Goal: Book appointment/travel/reservation

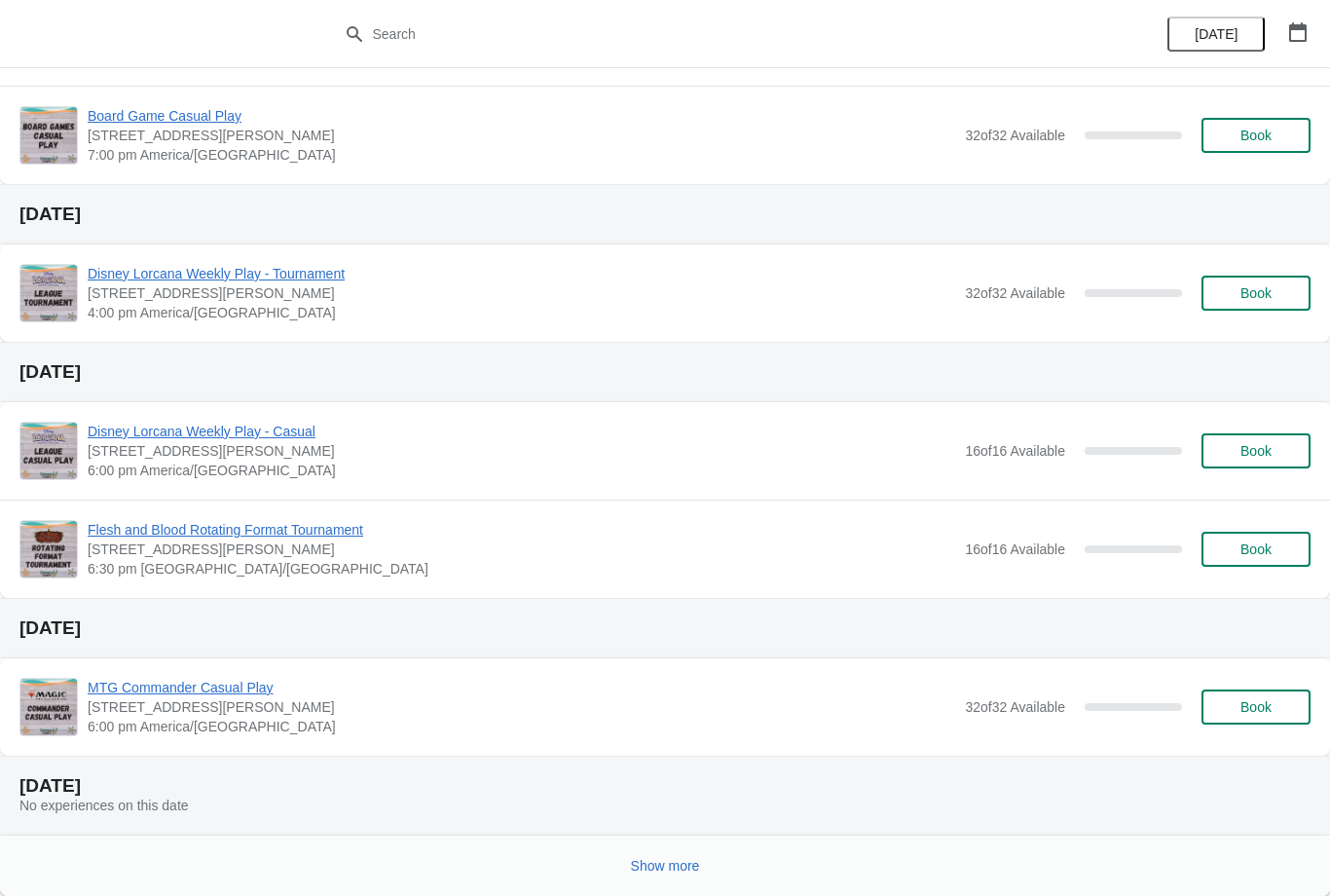
click at [668, 862] on span "Show more" at bounding box center [666, 865] width 69 height 16
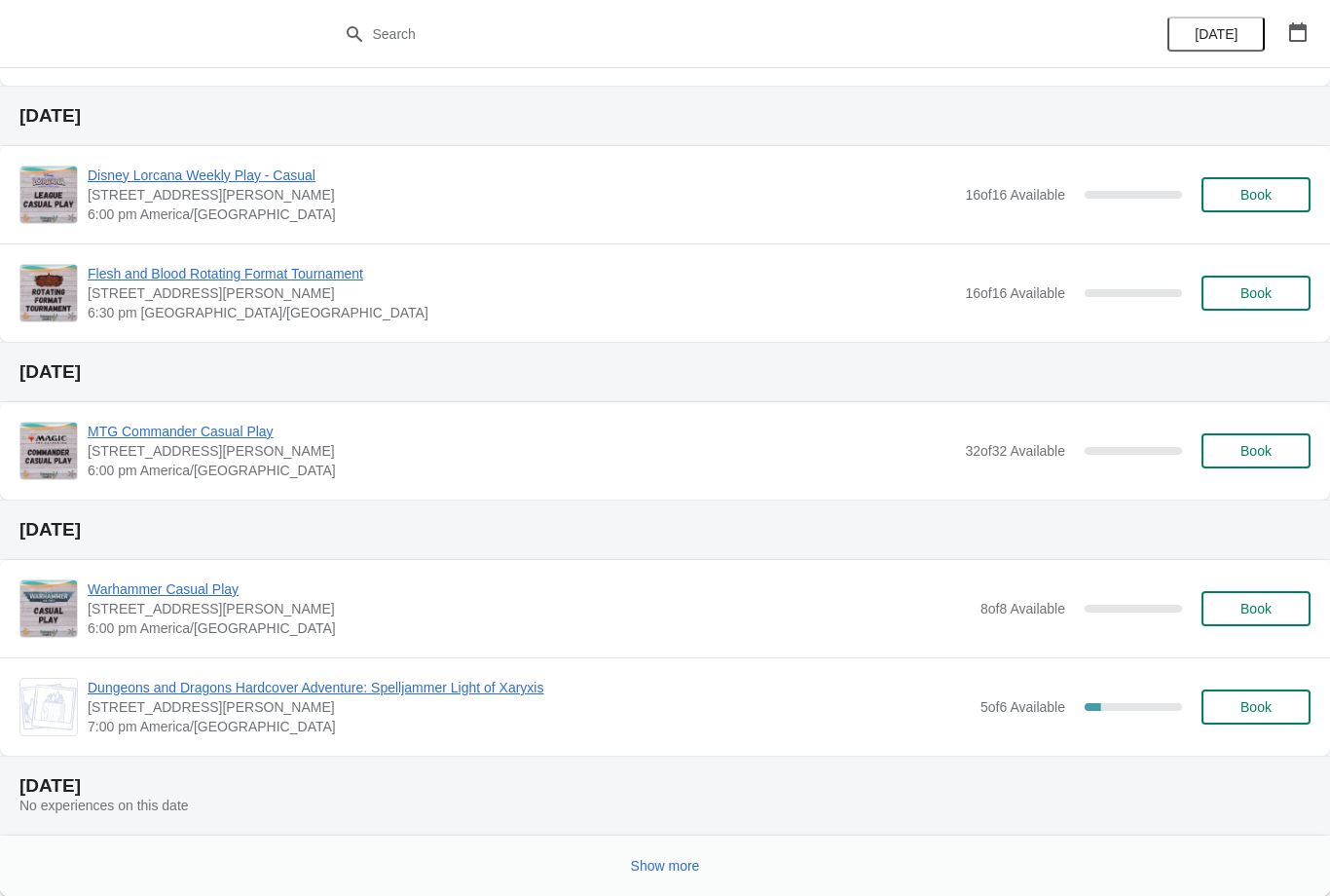
scroll to position [2536, 0]
click at [677, 868] on span "Show more" at bounding box center [666, 865] width 69 height 16
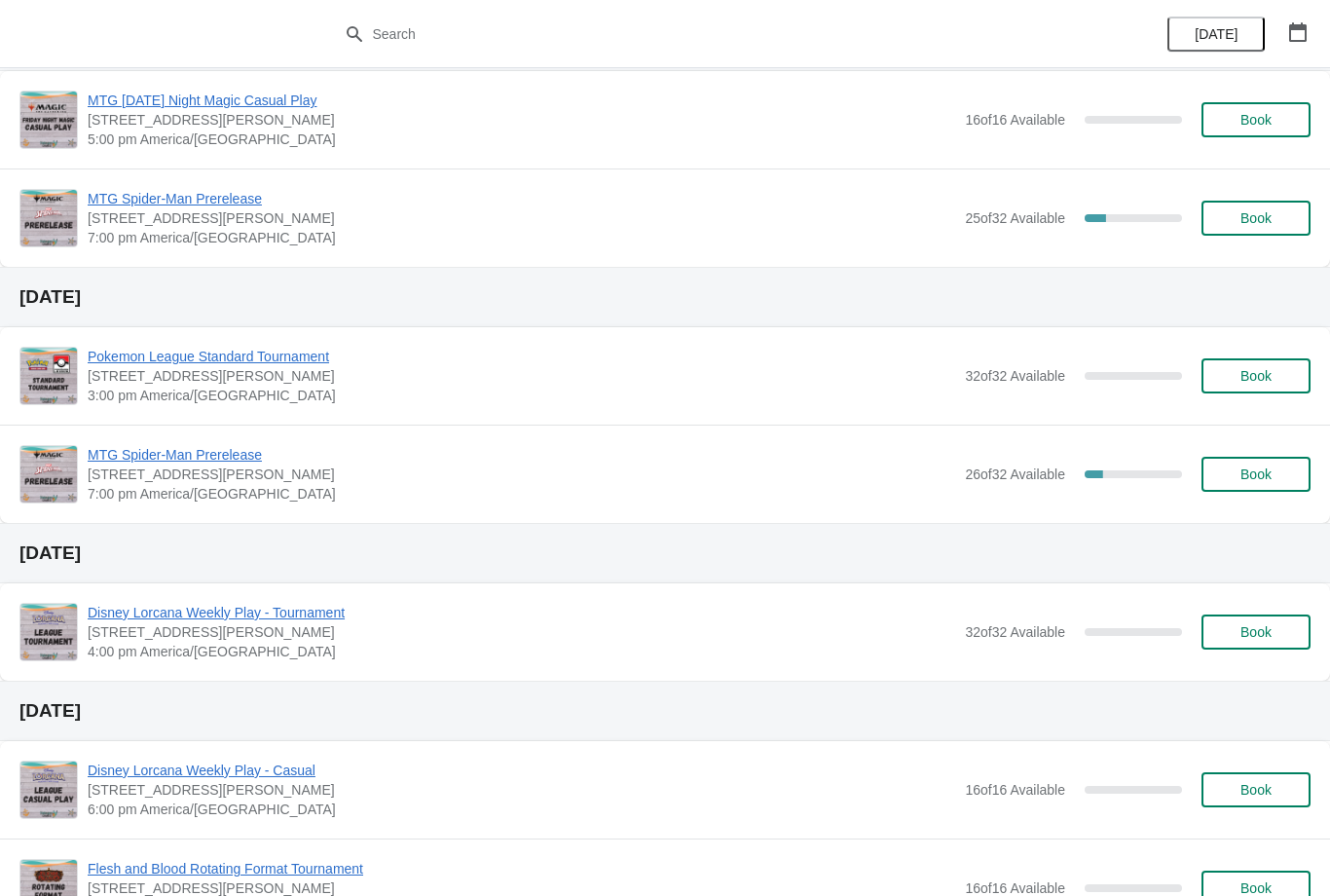
scroll to position [3352, 0]
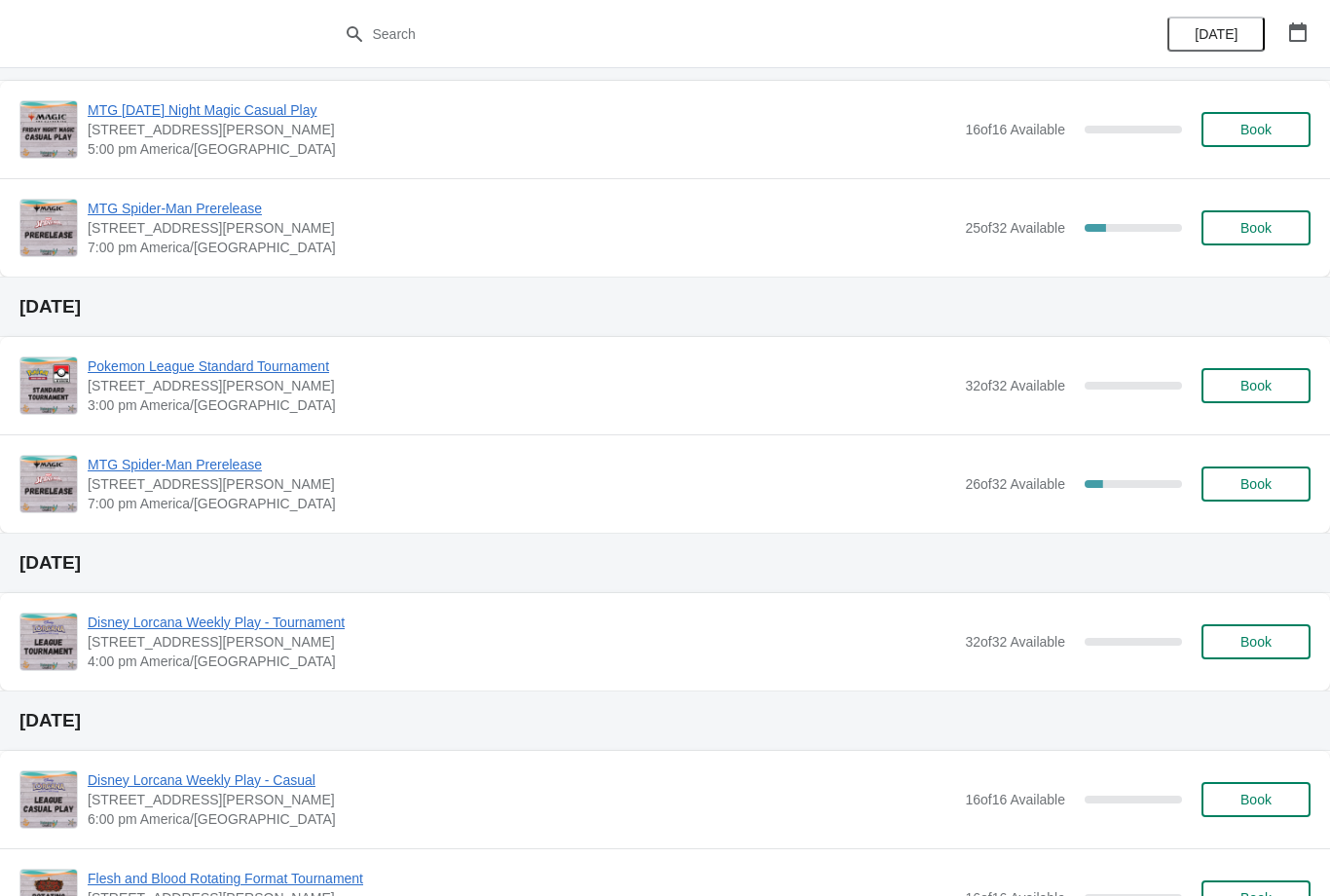
click at [217, 472] on span "MTG Spider-Man Prerelease" at bounding box center [521, 464] width 867 height 20
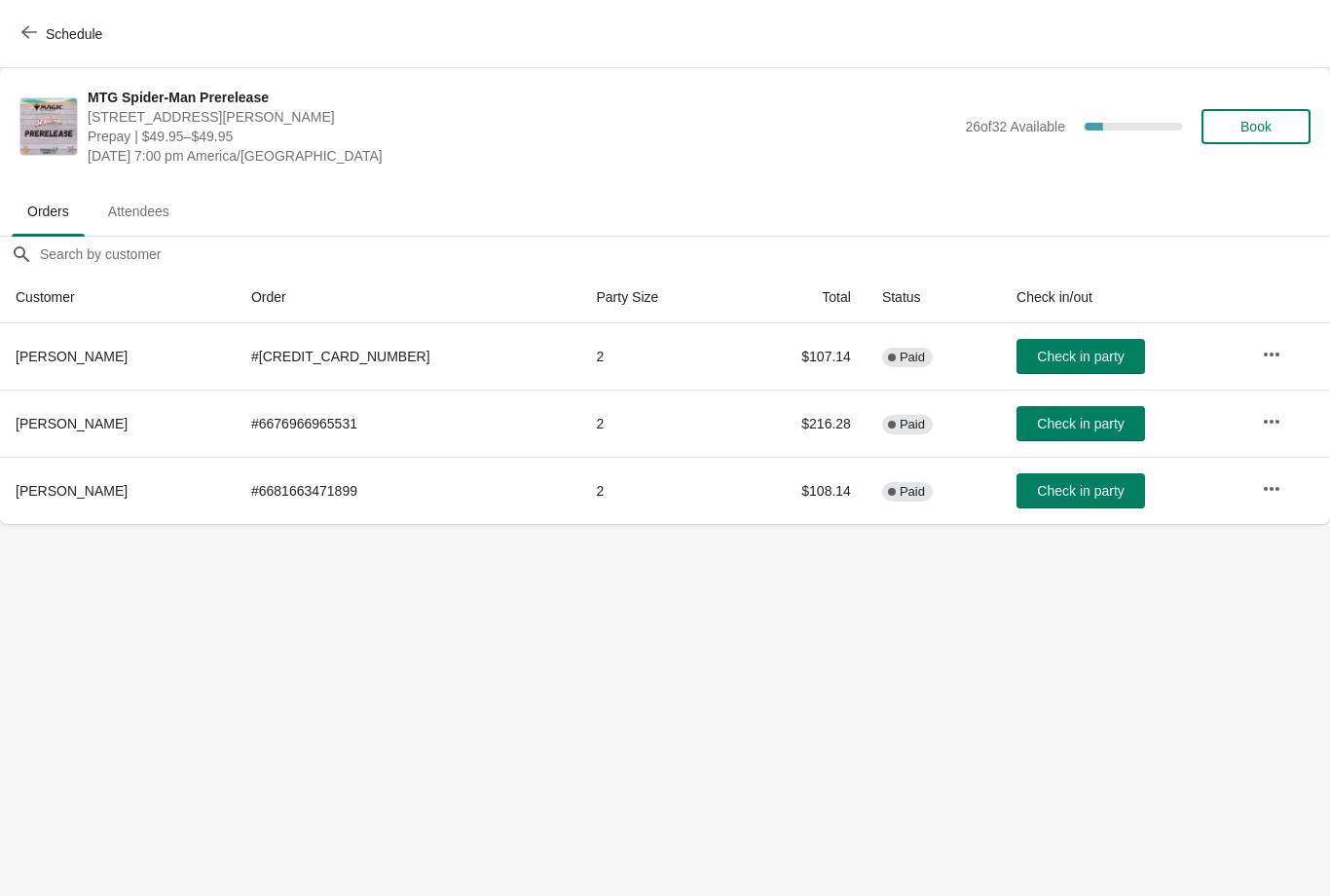
click at [39, 31] on span "Schedule" at bounding box center [64, 34] width 76 height 19
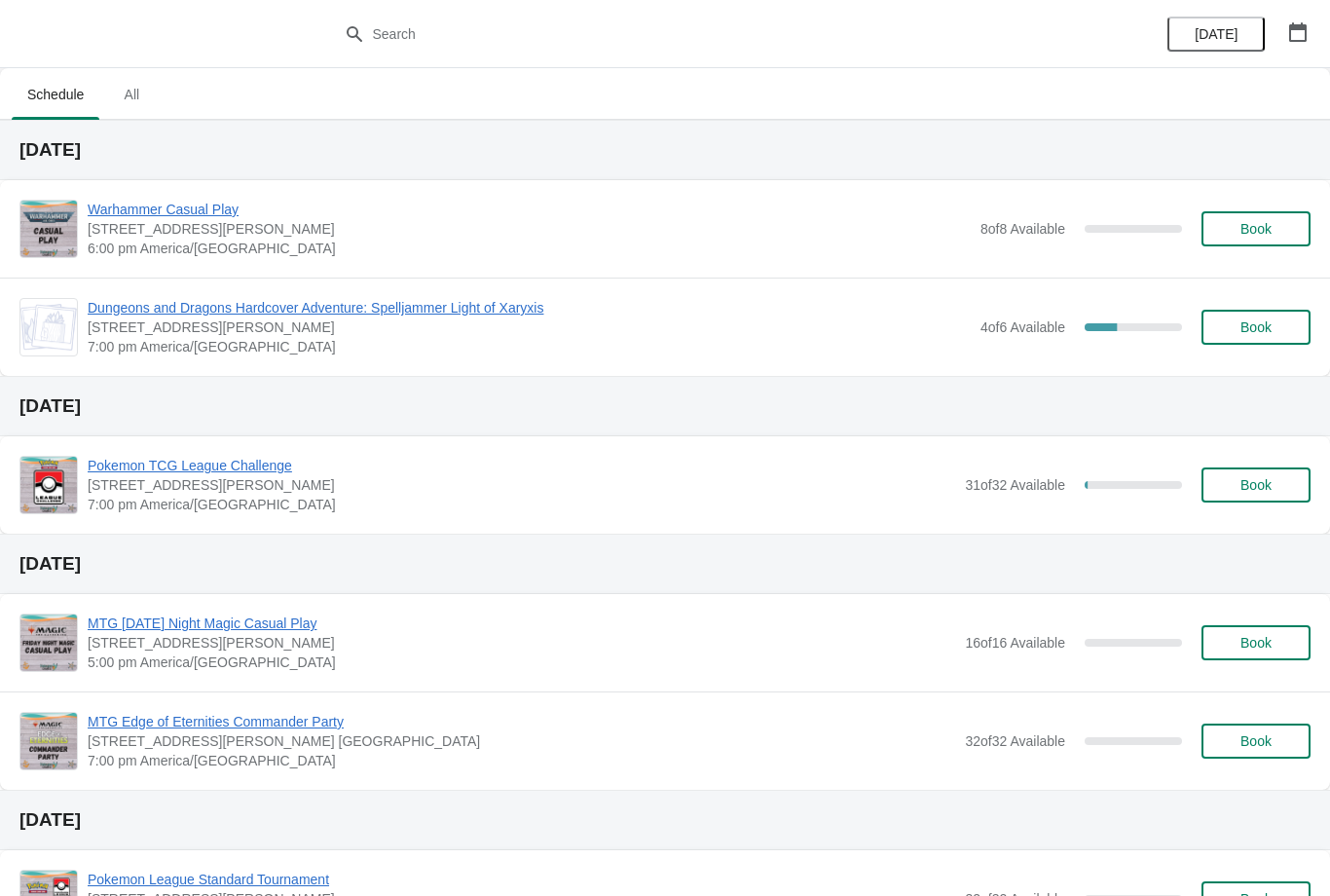
click at [1303, 24] on icon "button" at bounding box center [1298, 33] width 20 height 20
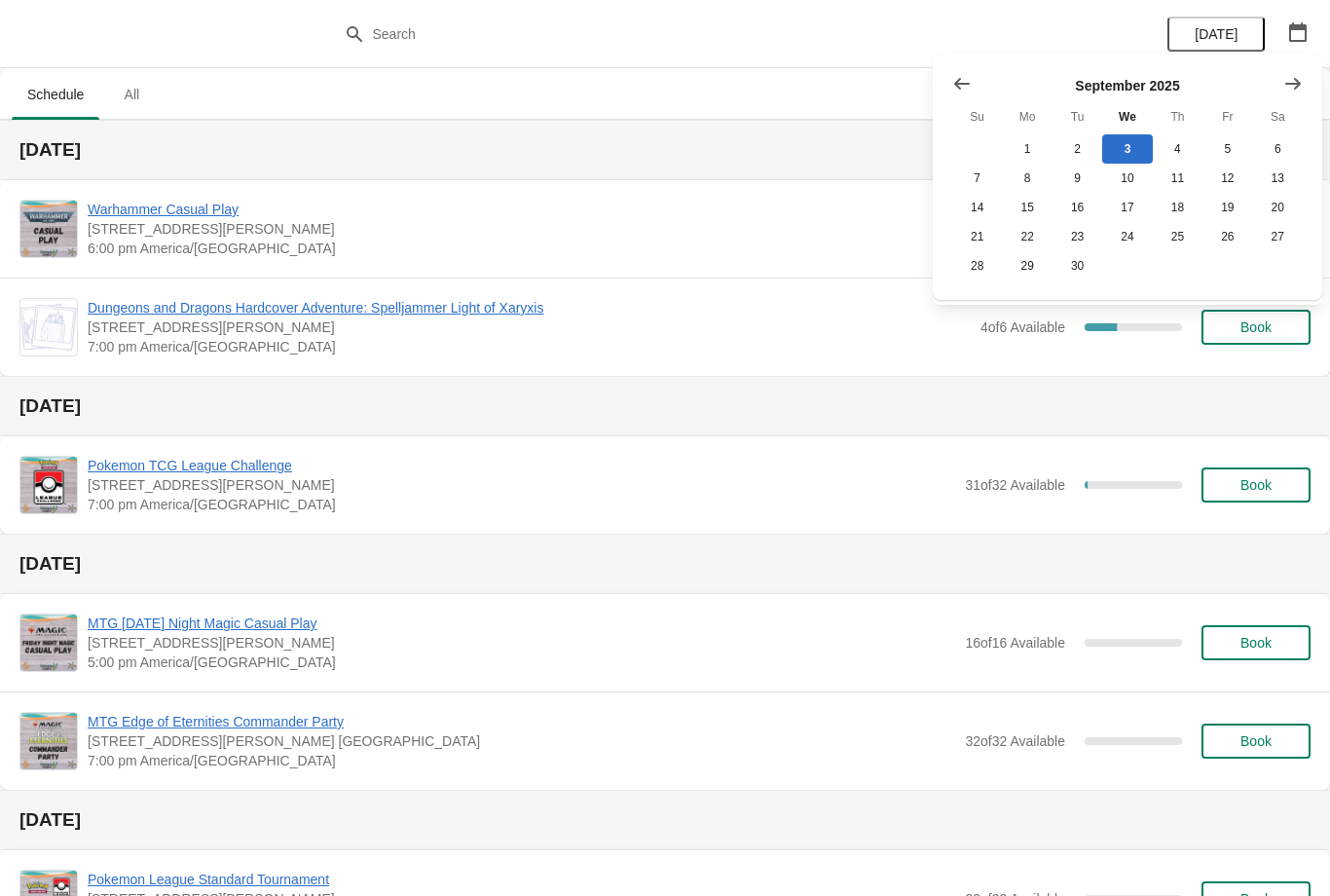
click at [1303, 74] on button "Show next month, October 2025" at bounding box center [1292, 83] width 35 height 35
click at [940, 70] on div "October 2025 Su Mo Tu We Th Fr Sa 1 2 3 4 5 6 7 8 9 10 11 12 13 14 15 16 17 18 …" at bounding box center [1120, 170] width 366 height 222
click at [965, 74] on icon "Show previous month, September 2025" at bounding box center [962, 84] width 20 height 20
click at [1217, 209] on button "19" at bounding box center [1228, 206] width 50 height 29
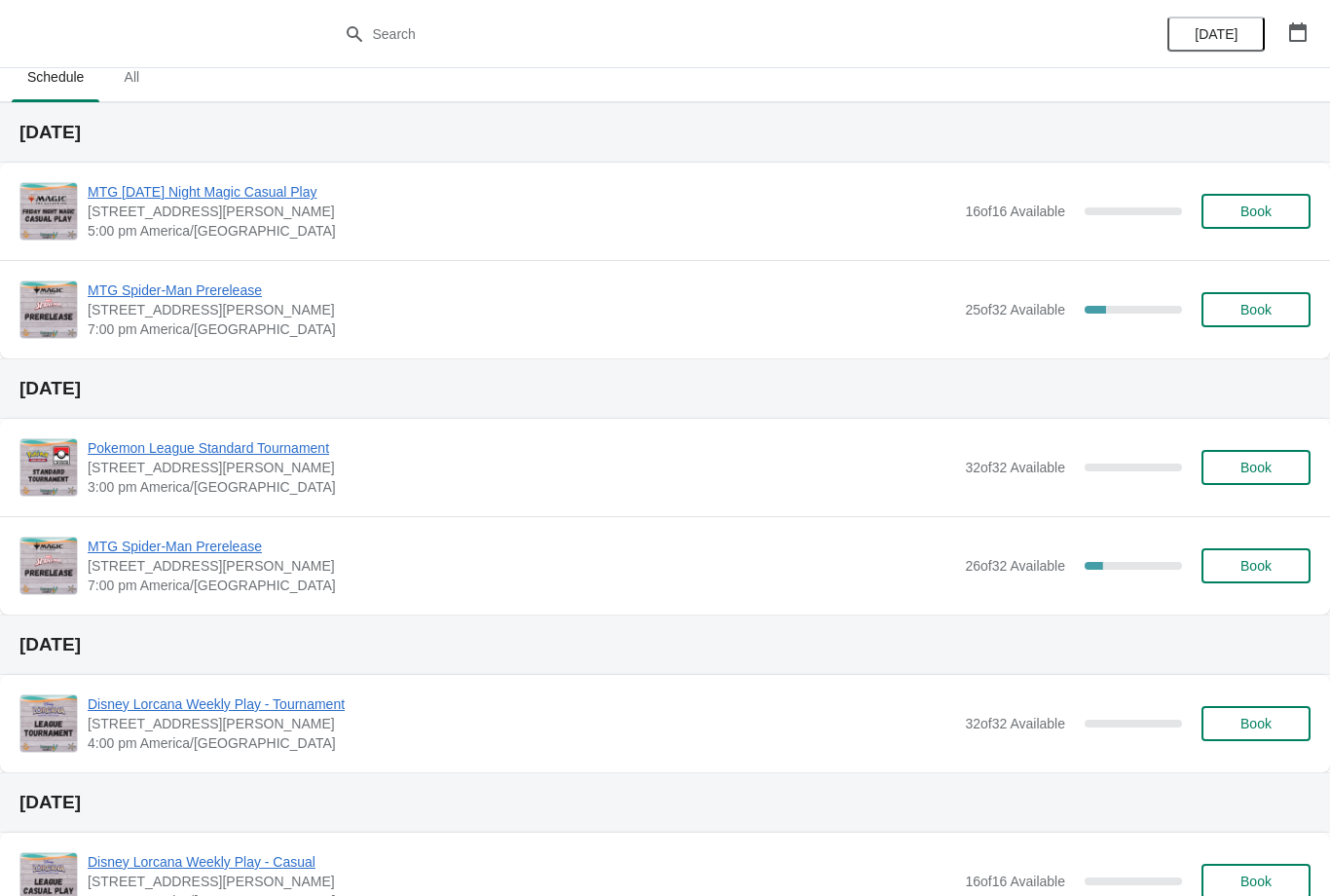
scroll to position [34, 0]
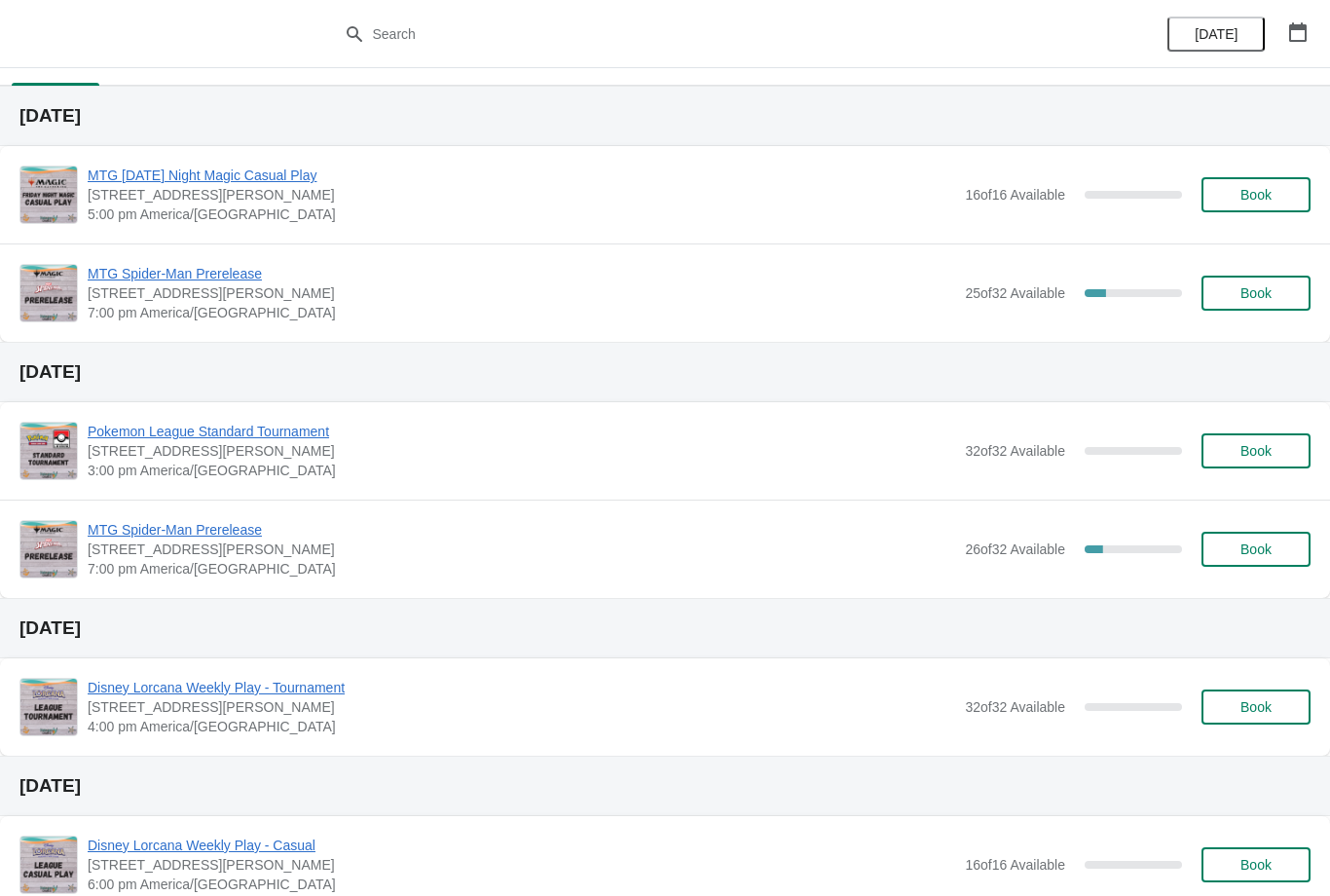
click at [216, 270] on span "MTG Spider-Man Prerelease" at bounding box center [521, 274] width 867 height 20
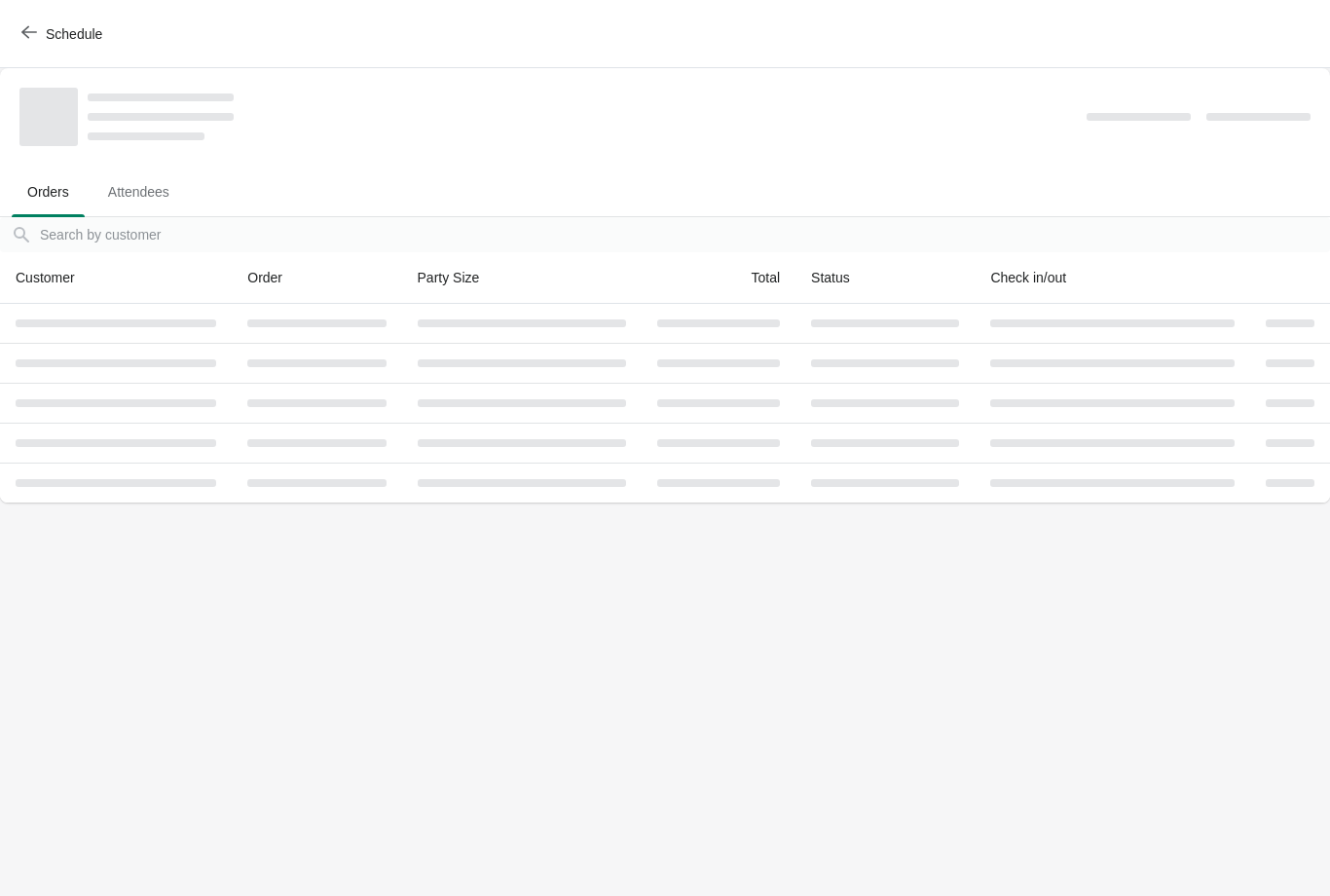
scroll to position [0, 0]
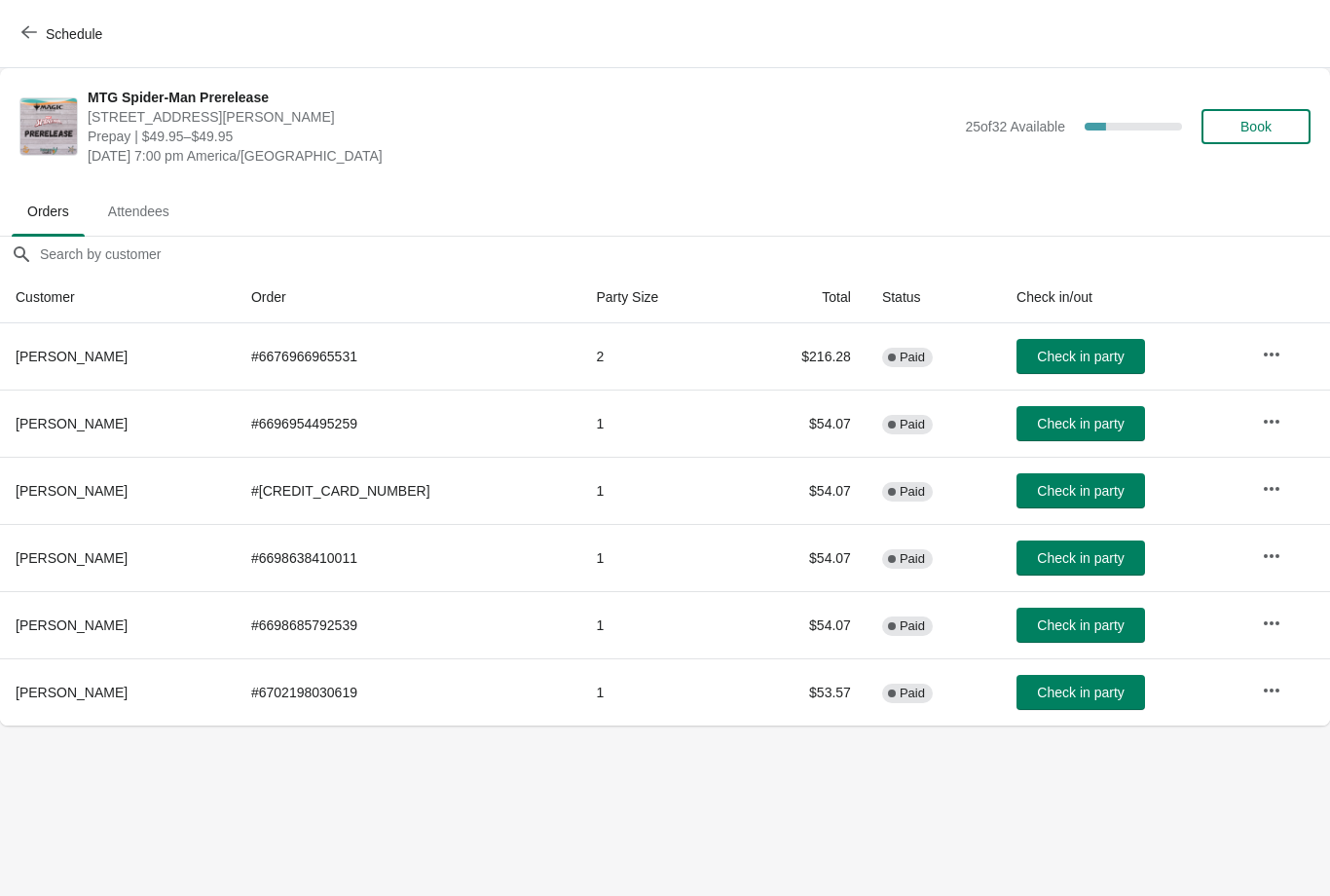
click at [38, 33] on span "Schedule" at bounding box center [64, 34] width 76 height 19
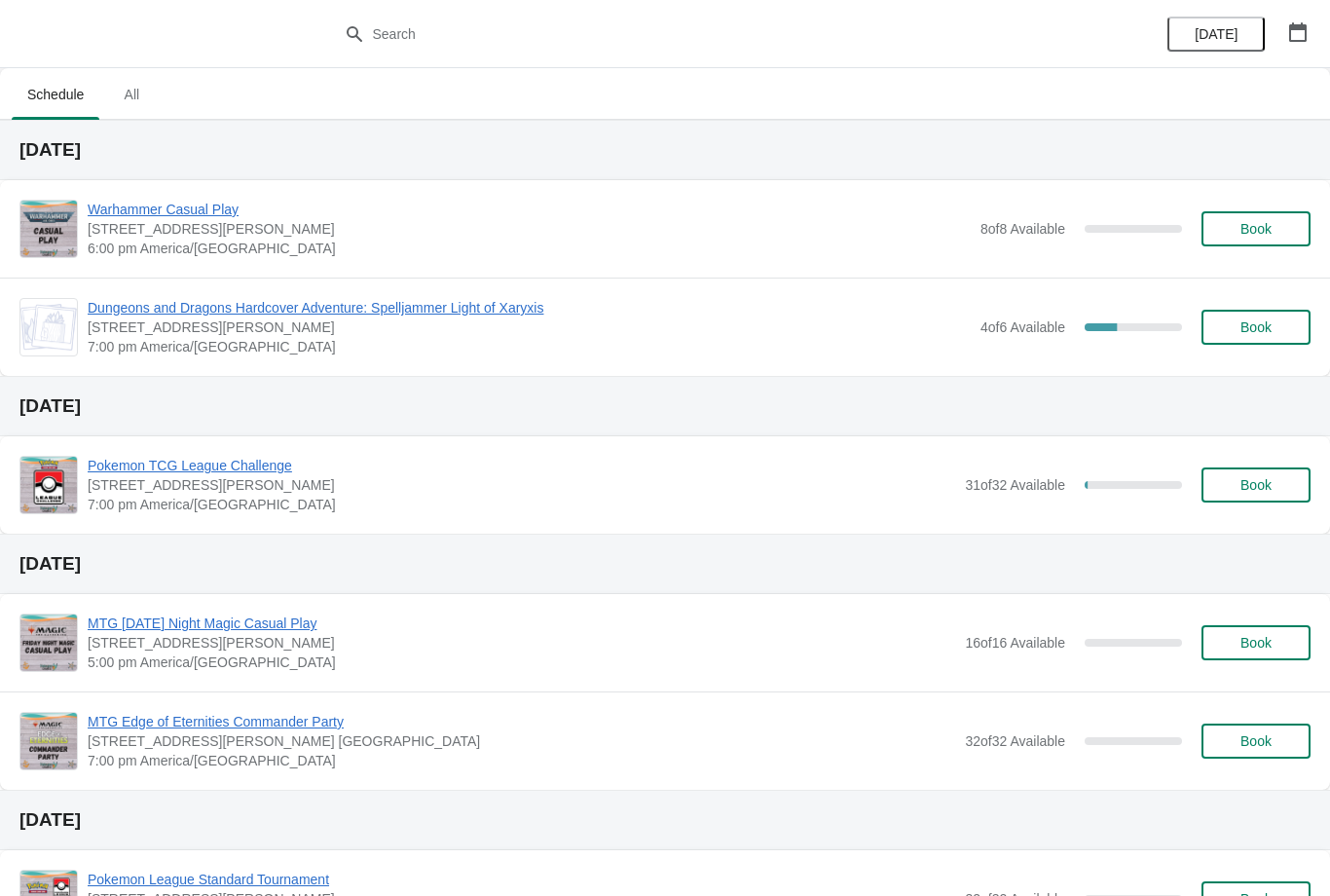
click at [1286, 9] on div "[DATE]" at bounding box center [1238, 34] width 185 height 68
click at [1292, 21] on button "button" at bounding box center [1297, 32] width 35 height 35
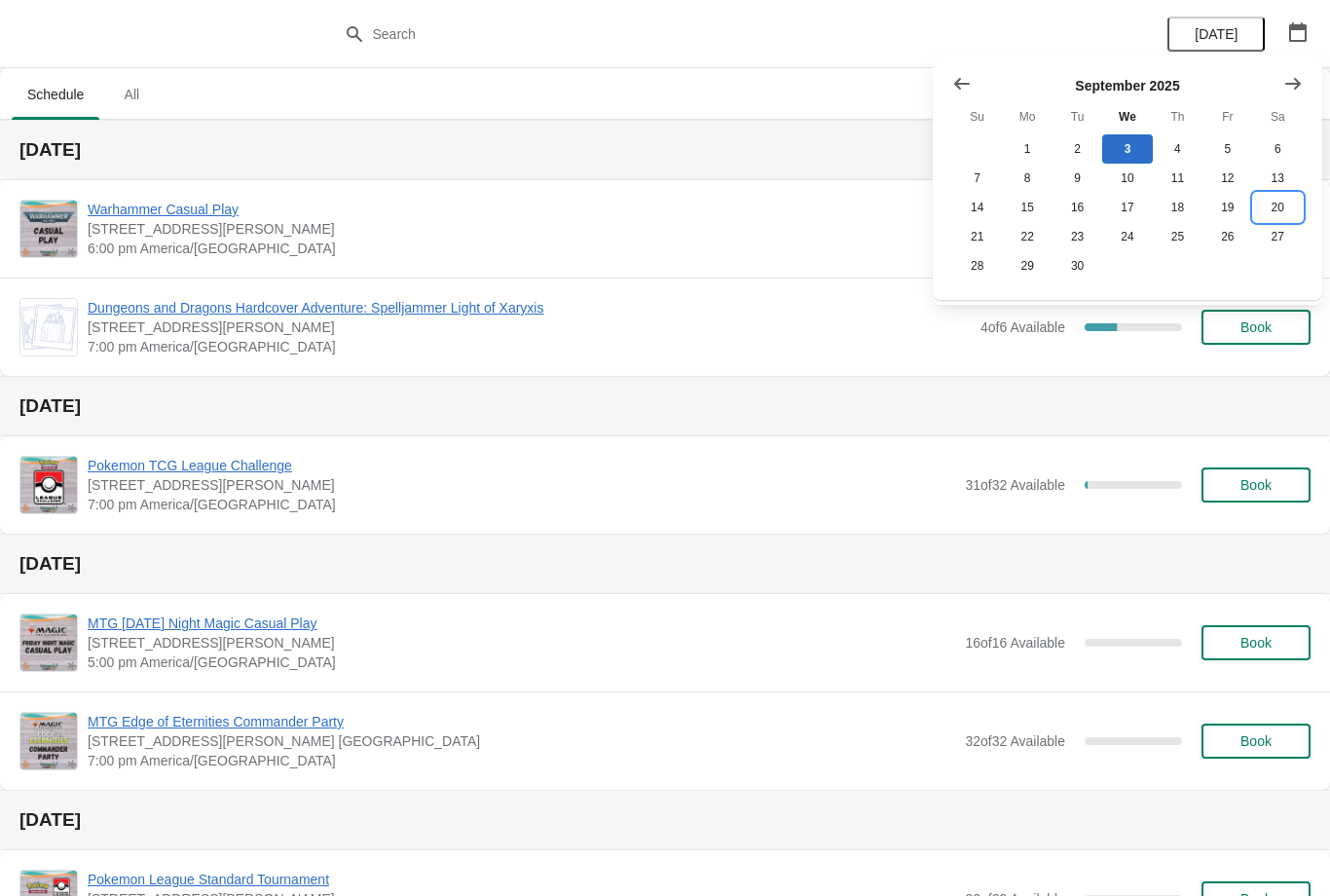
click at [1278, 198] on button "20" at bounding box center [1278, 206] width 50 height 29
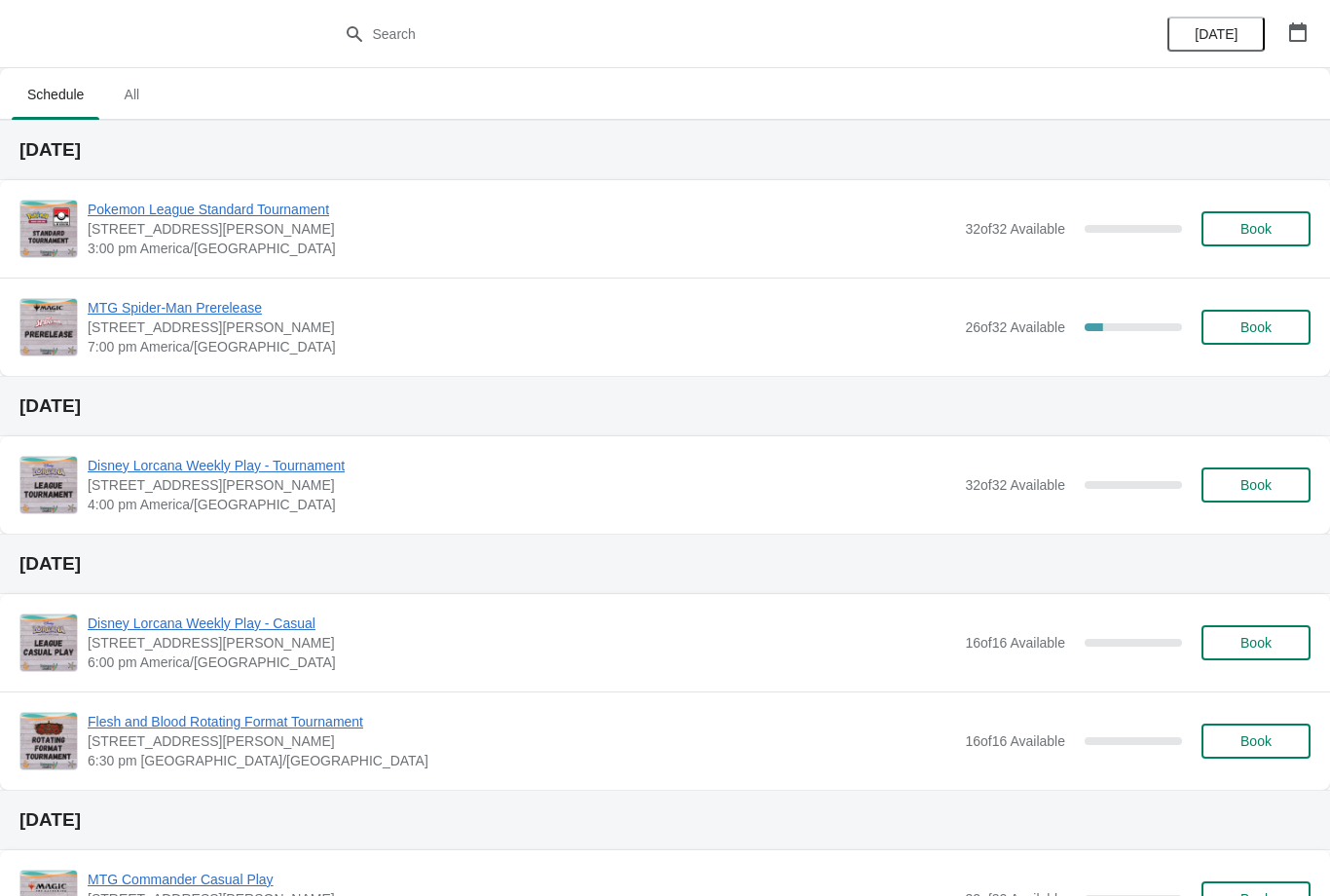
click at [248, 303] on span "MTG Spider-Man Prerelease" at bounding box center [521, 308] width 867 height 20
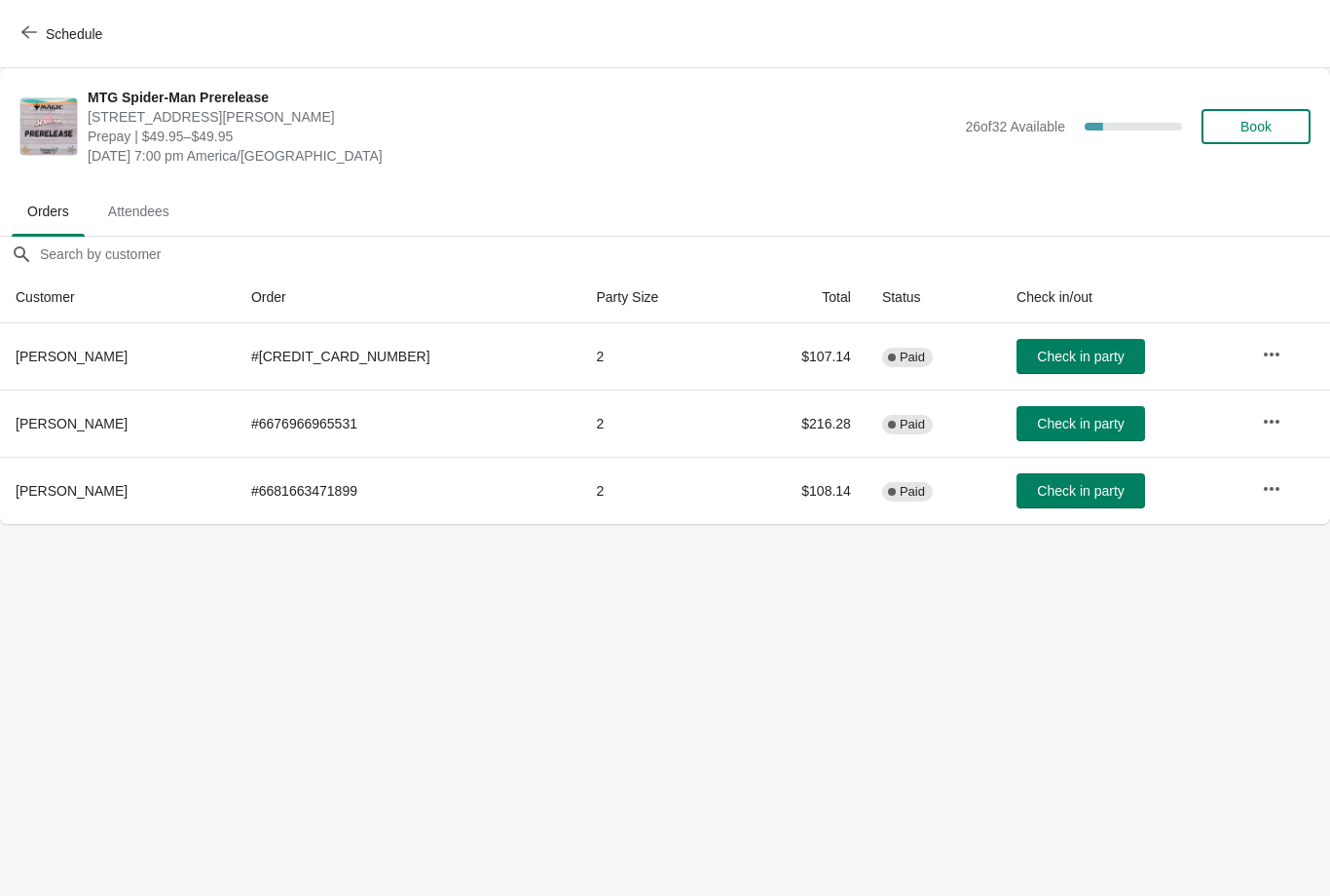
click at [26, 35] on icon "button" at bounding box center [30, 32] width 16 height 13
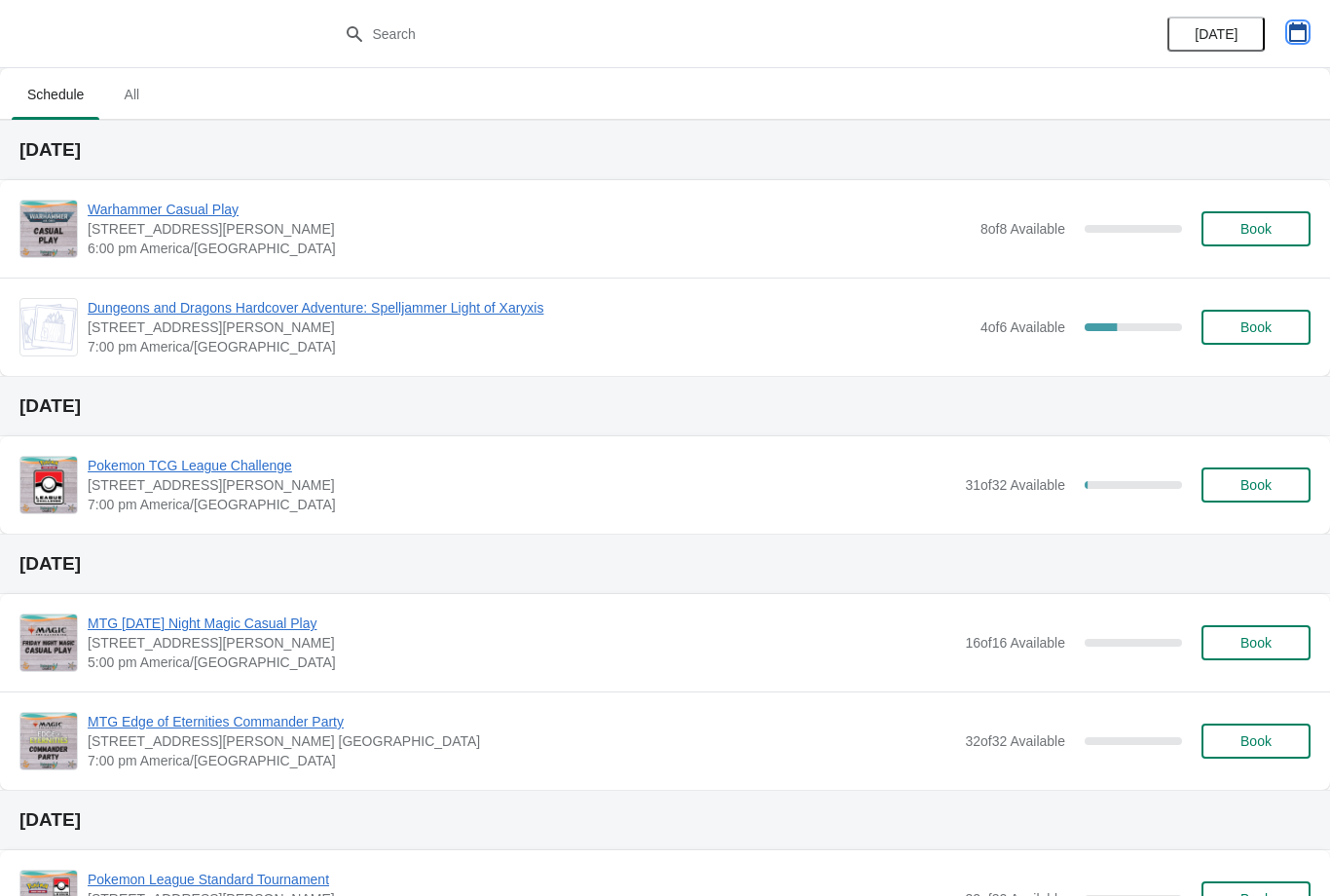
click at [1302, 32] on icon "button" at bounding box center [1298, 33] width 20 height 20
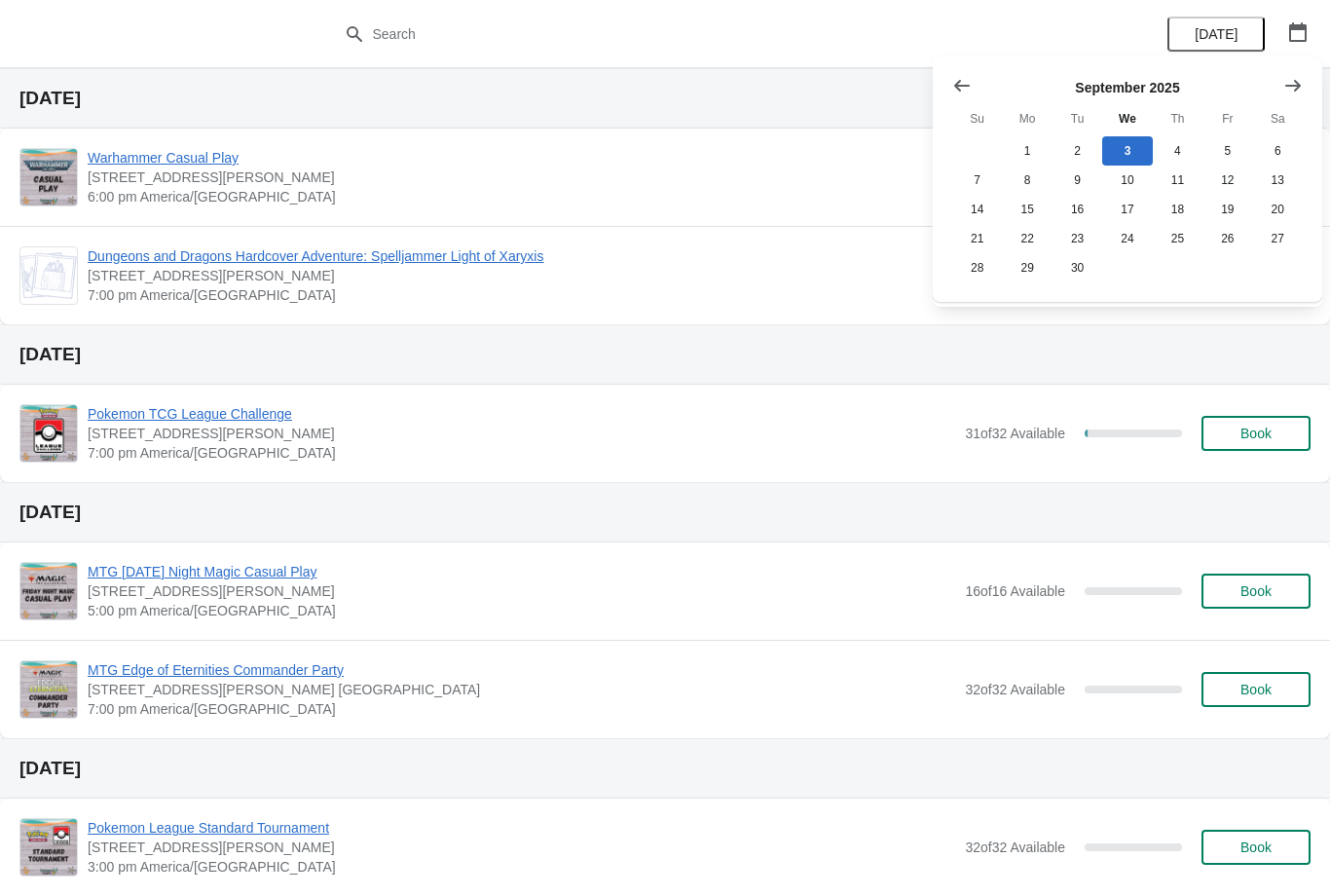
scroll to position [54, 0]
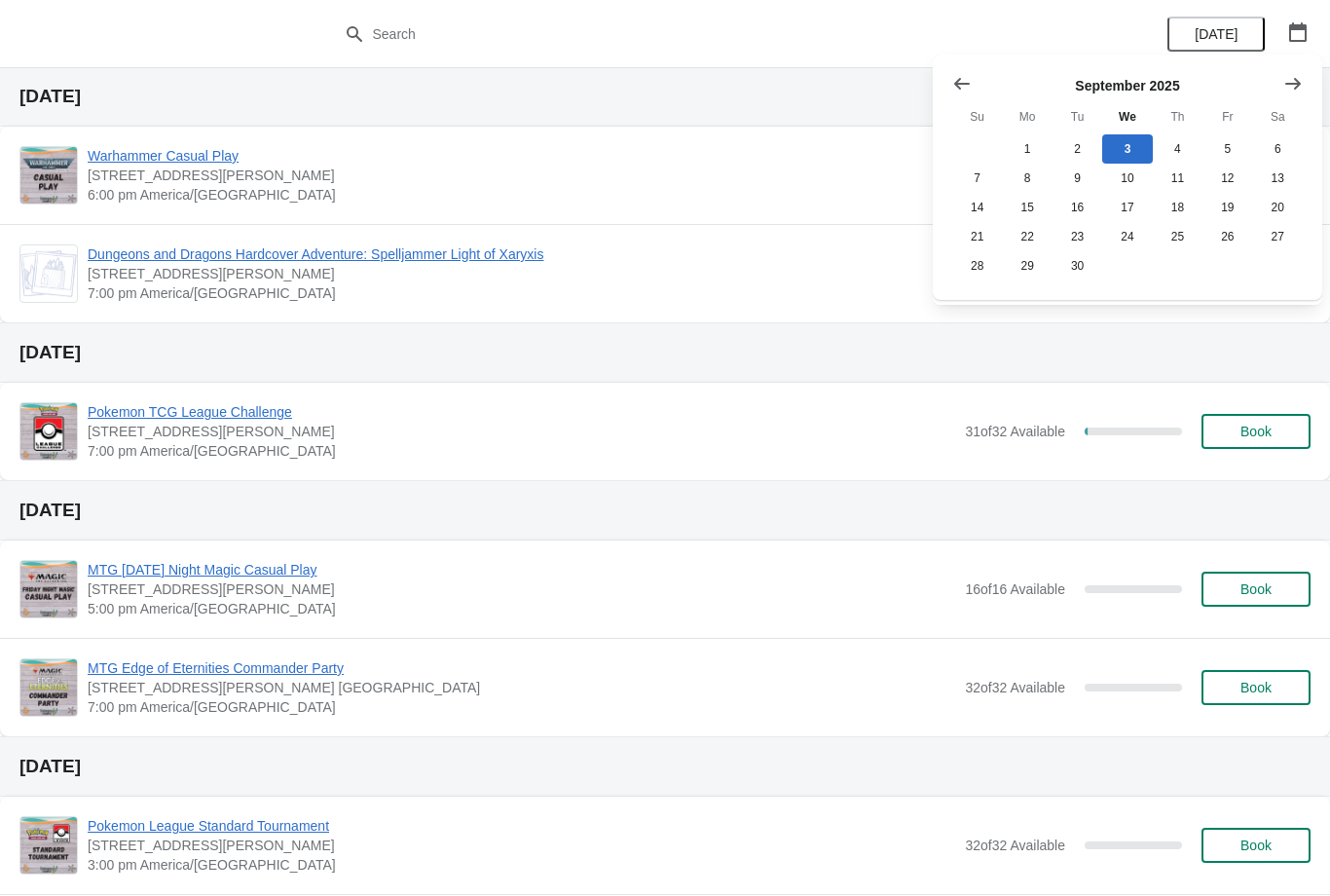
click at [313, 670] on span "MTG Edge of Eternities Commander Party" at bounding box center [521, 668] width 867 height 20
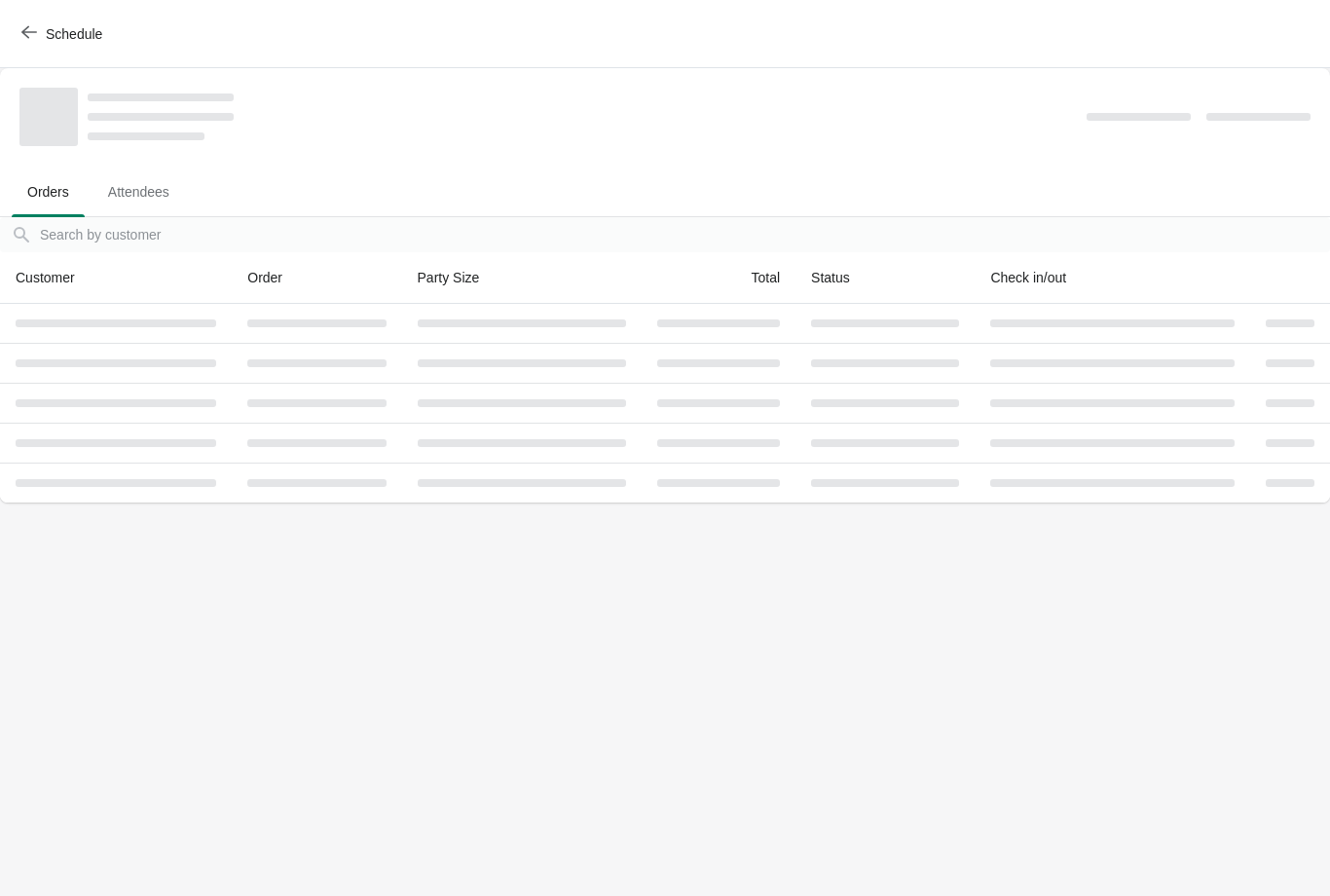
scroll to position [0, 0]
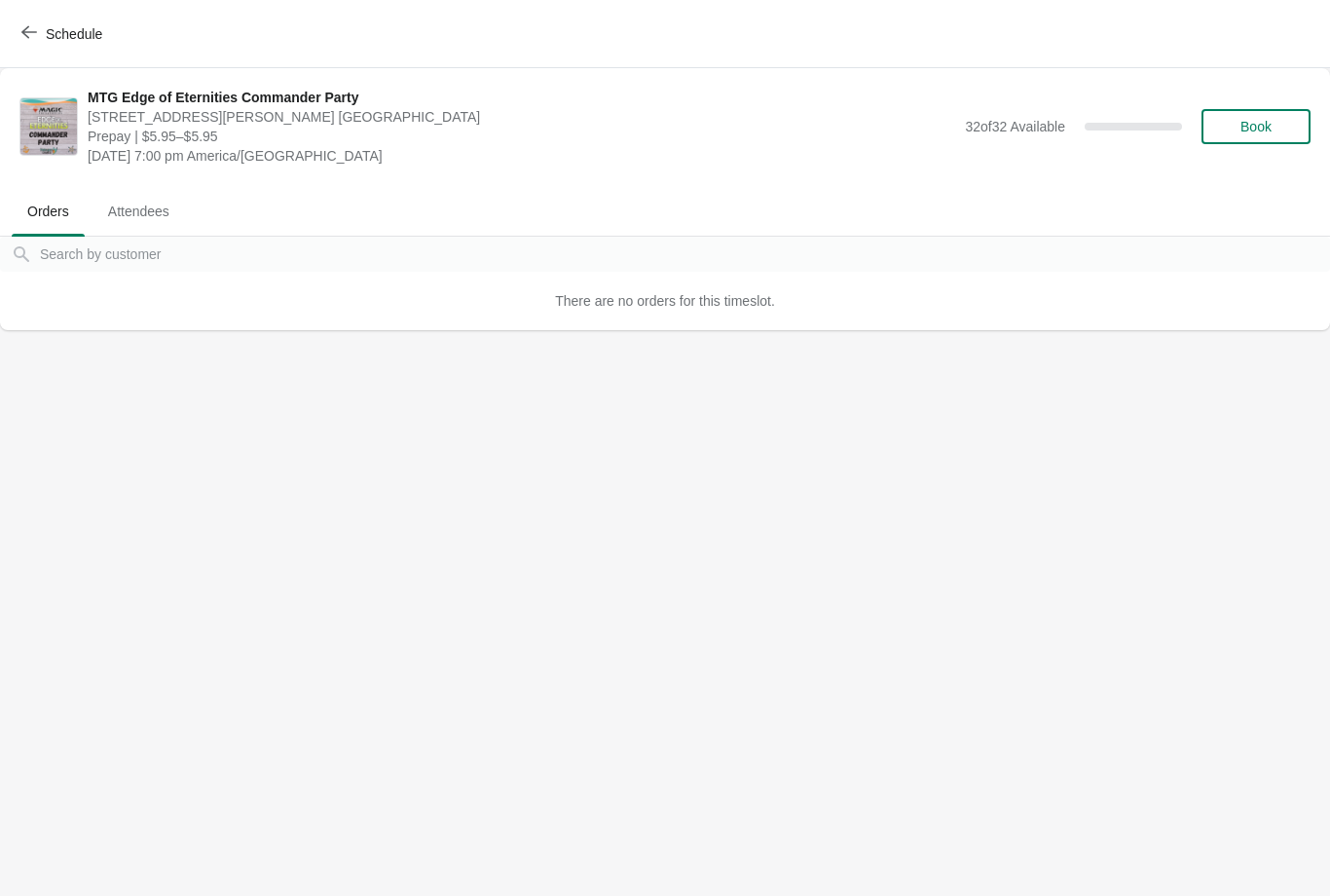
click at [20, 49] on button "Schedule" at bounding box center [64, 34] width 108 height 35
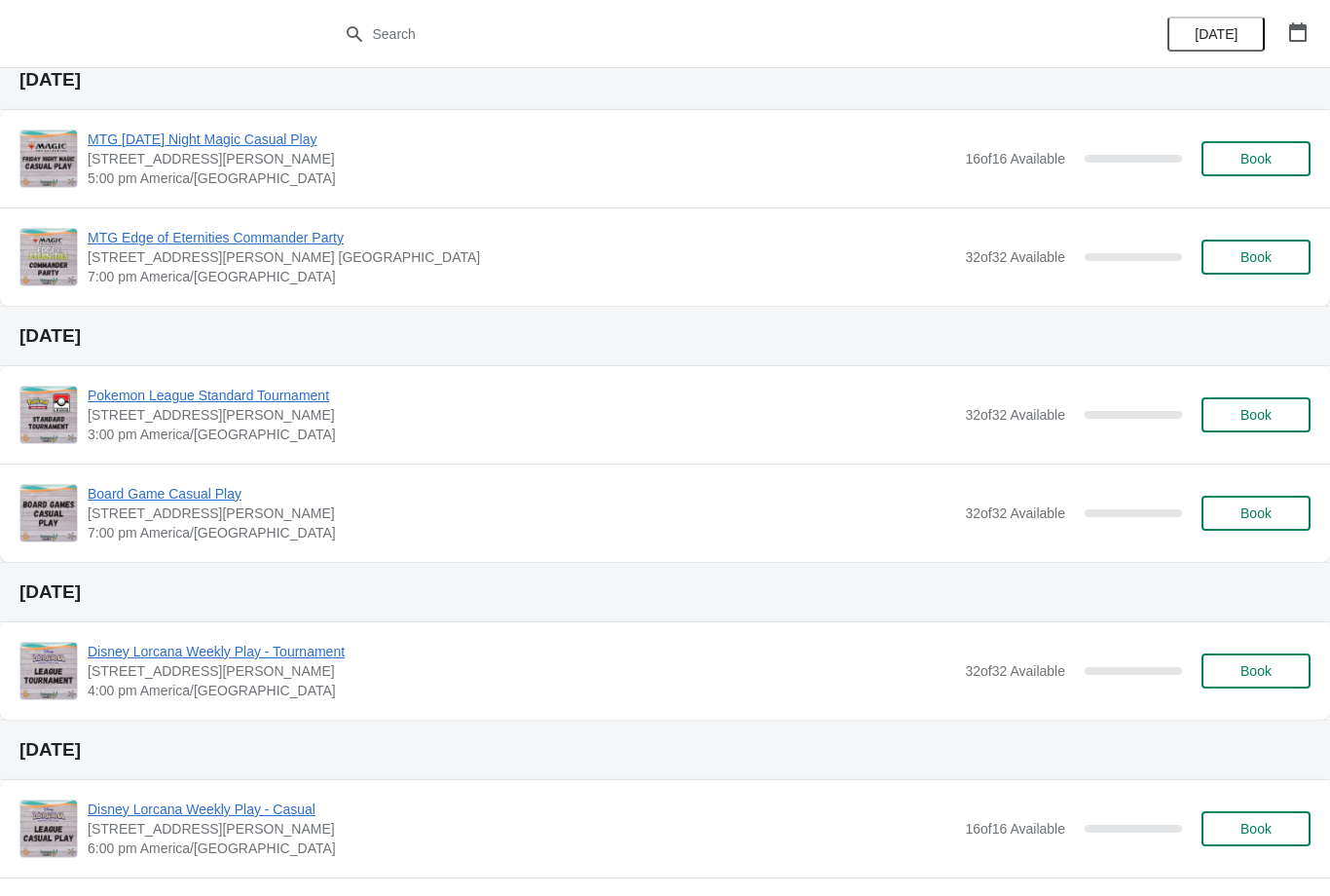
scroll to position [479, 0]
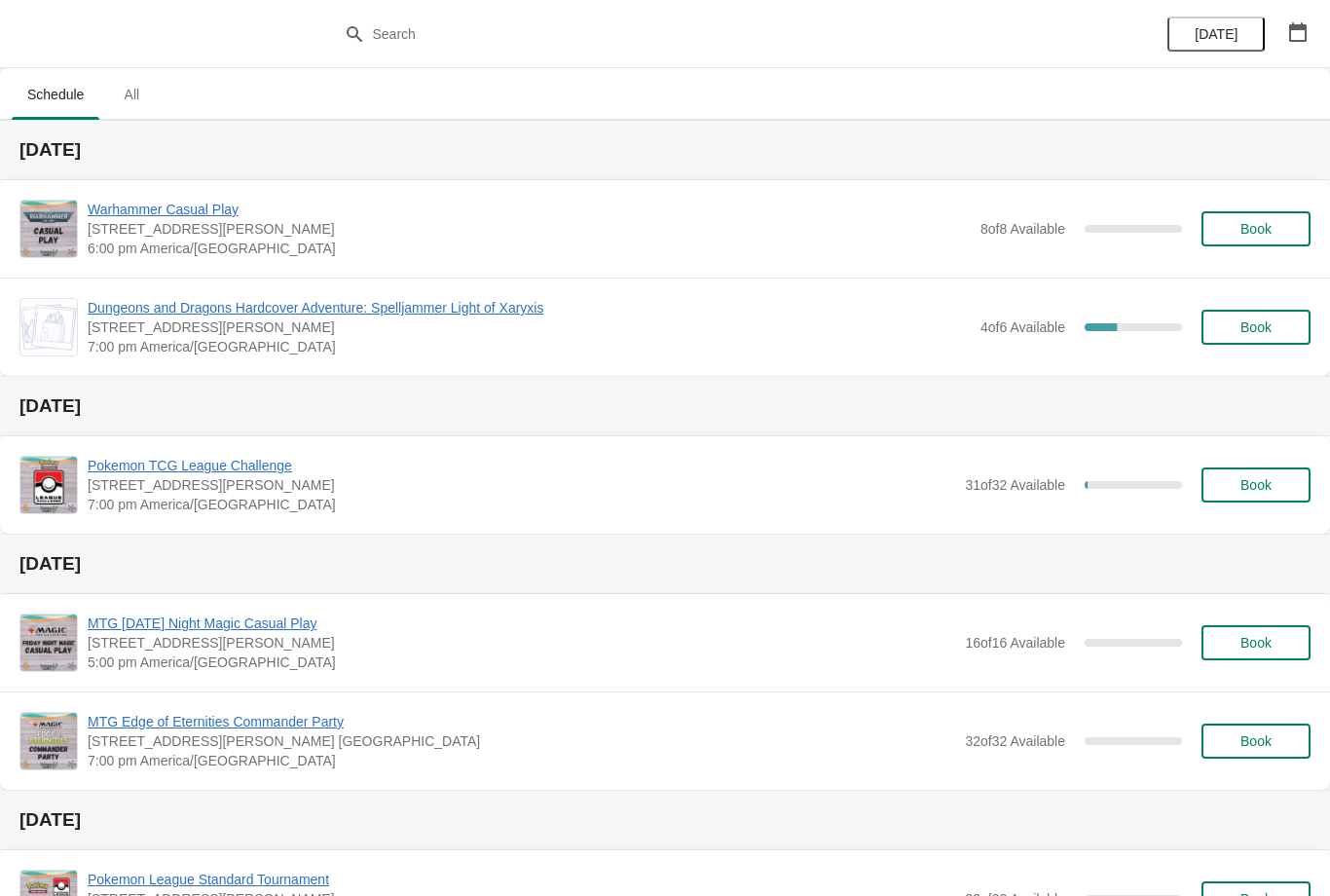
click at [1272, 222] on span "Book" at bounding box center [1256, 229] width 74 height 16
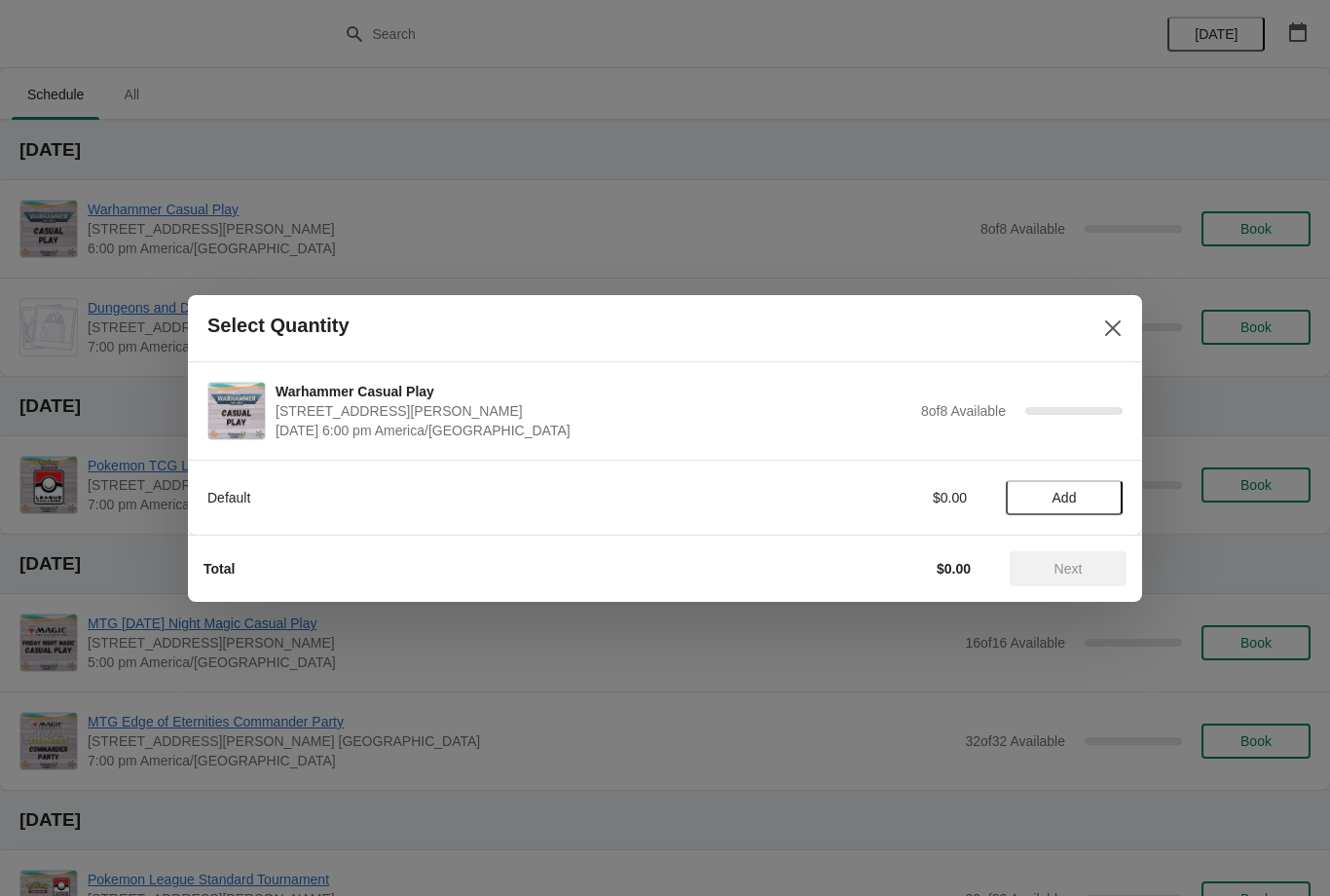
click at [1081, 498] on span "Add" at bounding box center [1064, 497] width 81 height 16
click at [1063, 582] on button "Next" at bounding box center [1068, 568] width 117 height 35
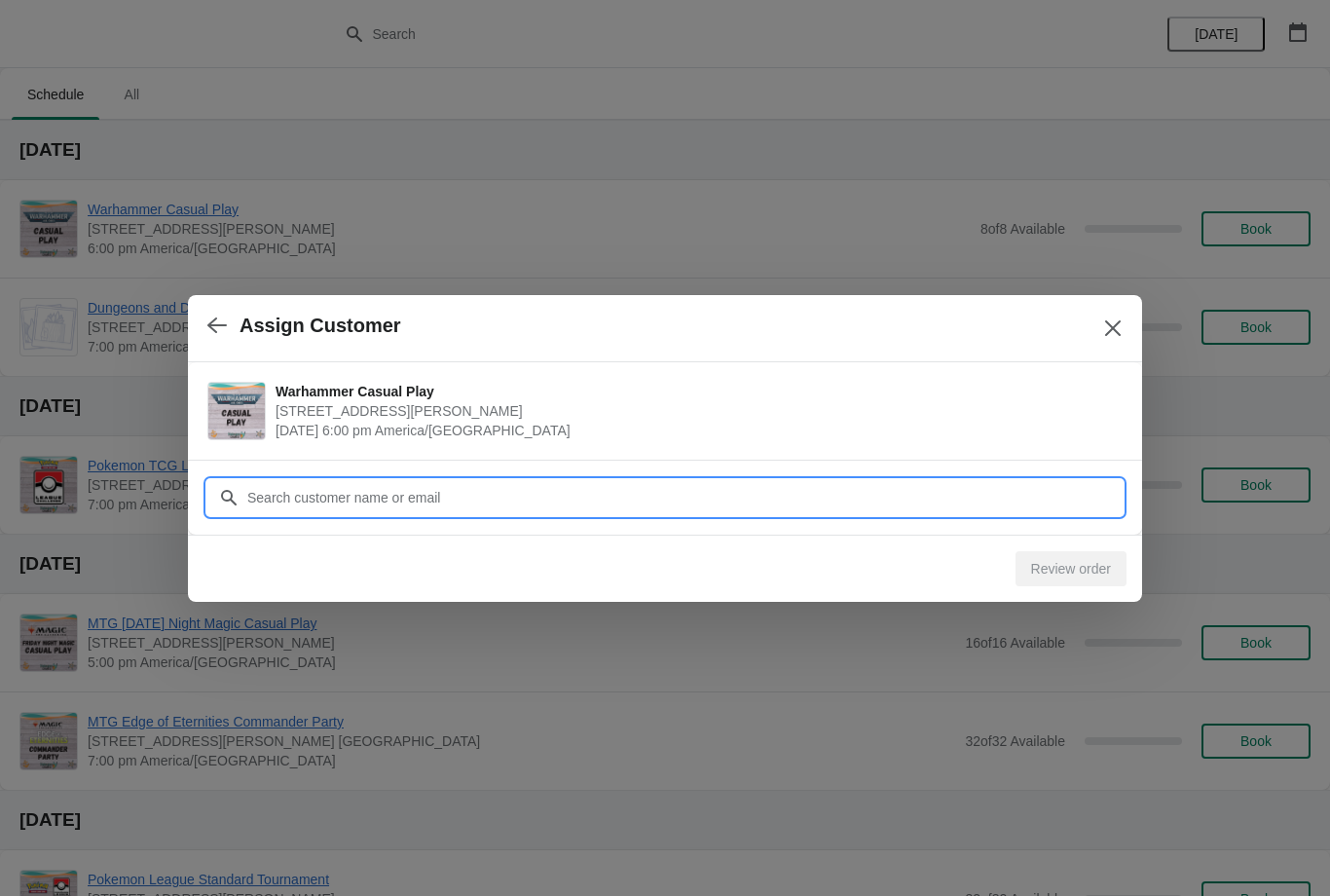
click at [663, 484] on input "Customer" at bounding box center [684, 497] width 876 height 35
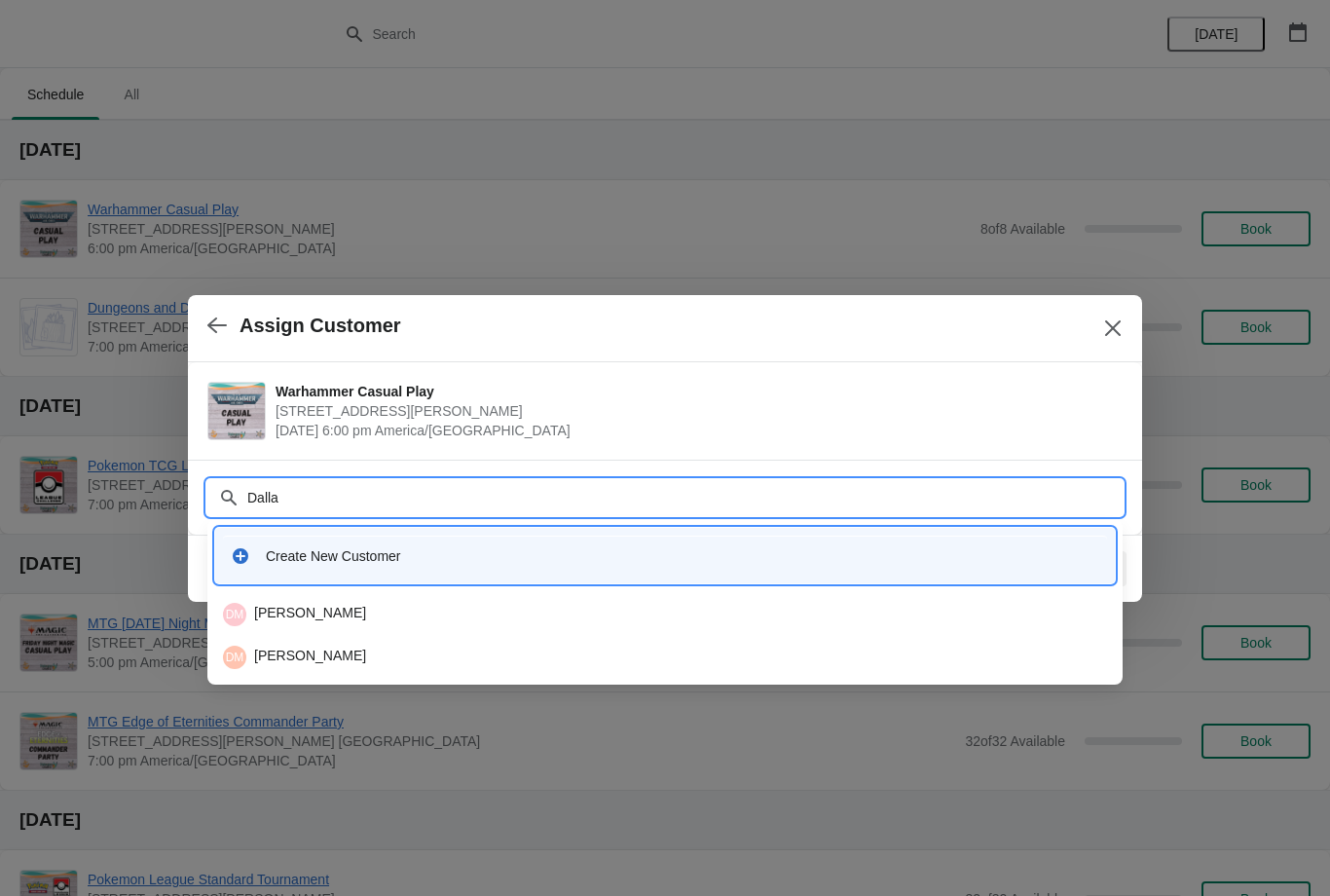
type input "Dallas"
click at [370, 610] on div "DM Dallas Mullinax" at bounding box center [665, 614] width 884 height 24
